Goal: Information Seeking & Learning: Learn about a topic

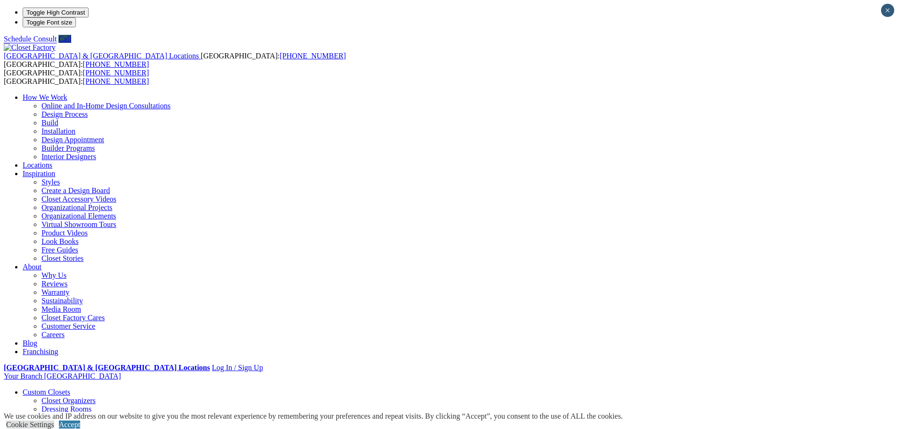
click at [93, 422] on link "Reach-in Closets" at bounding box center [66, 426] width 51 height 8
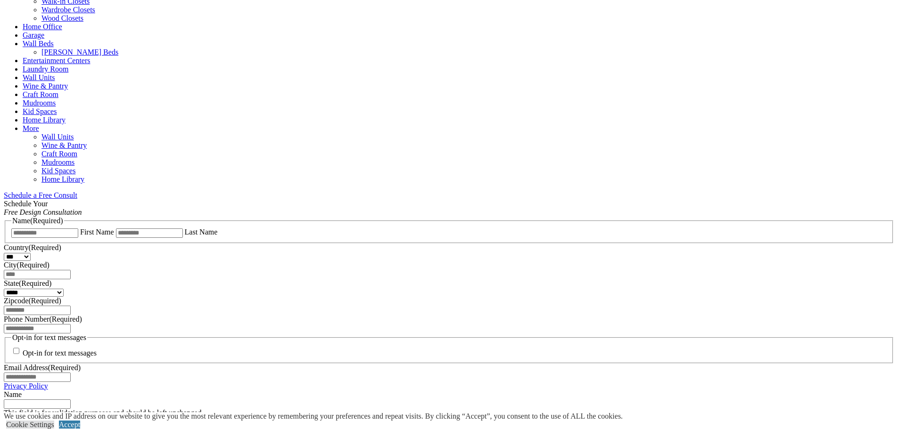
scroll to position [471, 0]
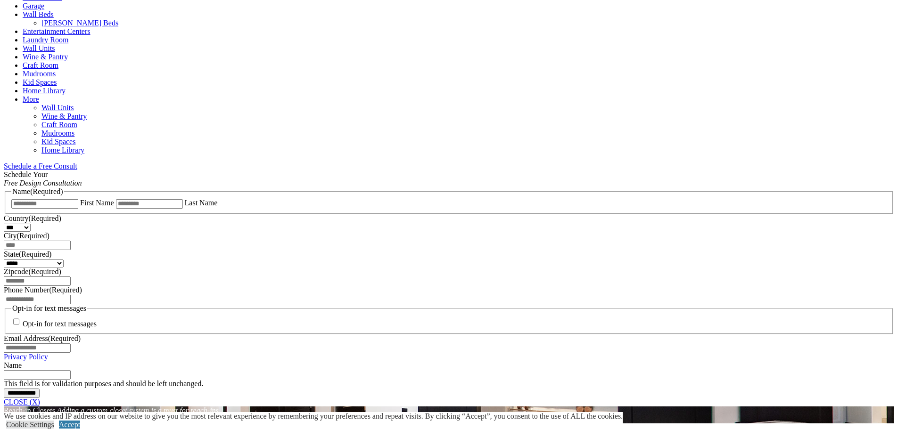
click at [77, 162] on span "Schedule a Free Consult (opens a dropdown menu)" at bounding box center [77, 166] width 0 height 8
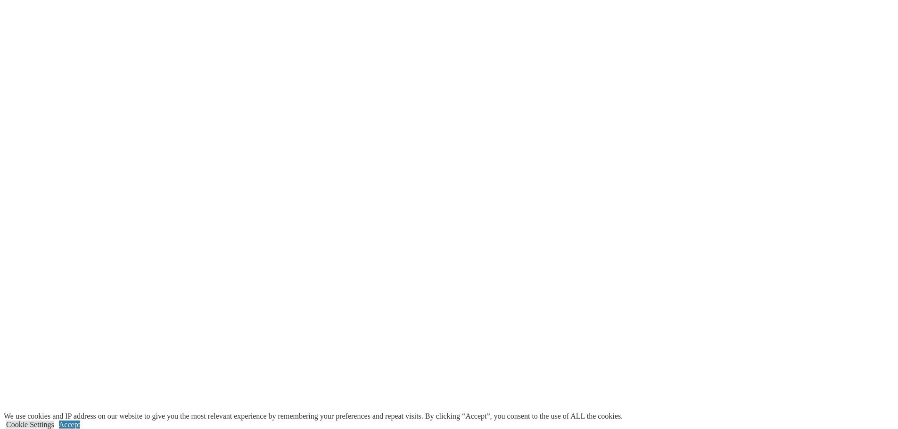
scroll to position [1791, 0]
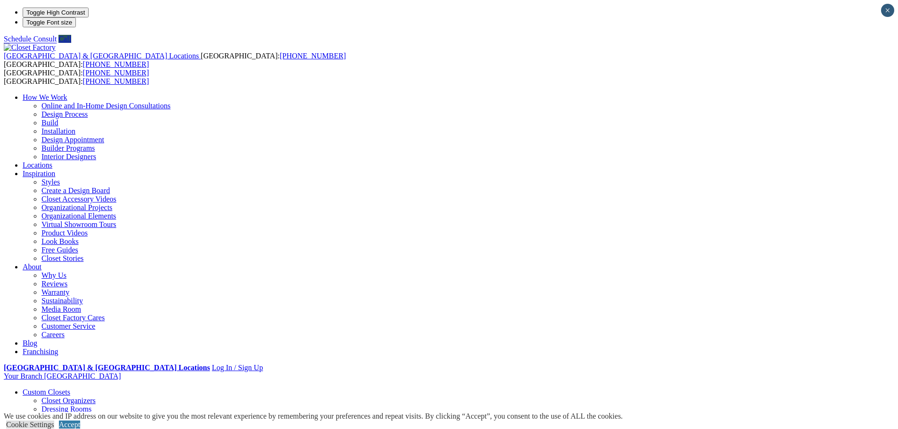
click at [90, 397] on link "Closet Organizers" at bounding box center [68, 401] width 54 height 8
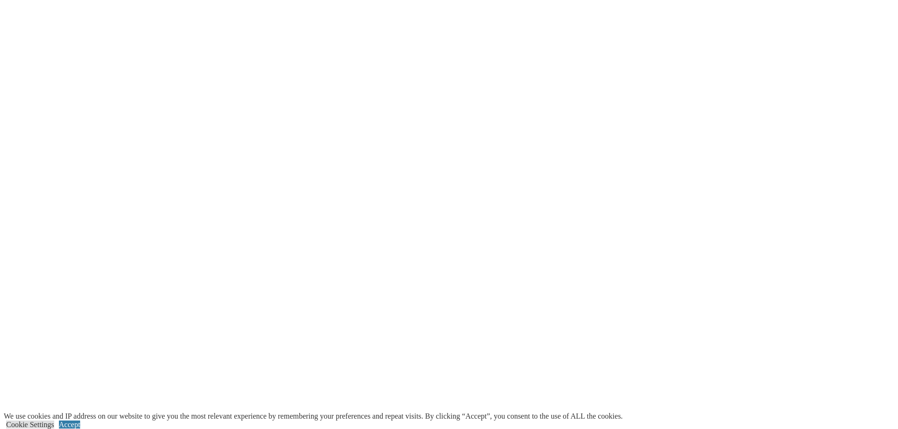
scroll to position [1885, 0]
